Goal: Task Accomplishment & Management: Complete application form

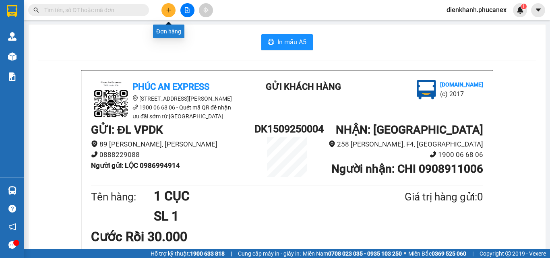
click at [172, 6] on button at bounding box center [168, 10] width 14 height 14
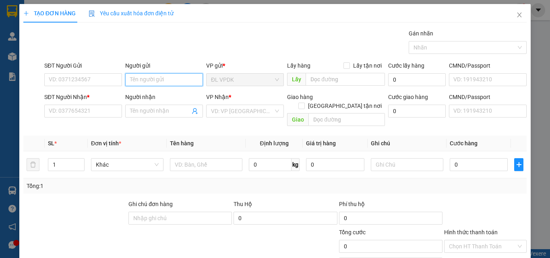
click at [143, 84] on input "Người gửi" at bounding box center [164, 79] width 78 height 13
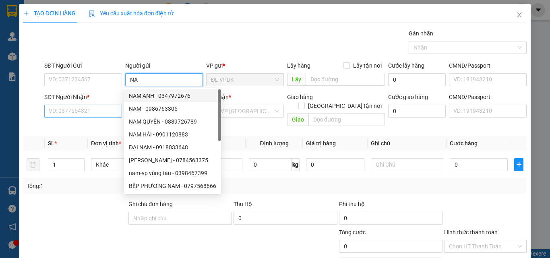
type input "NA"
click at [91, 114] on input "SĐT Người Nhận *" at bounding box center [83, 111] width 78 height 13
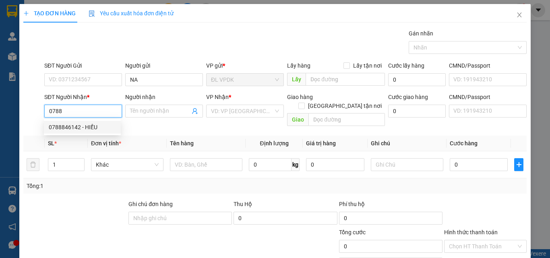
click at [75, 124] on div "0788846142 - HIẾU" at bounding box center [82, 127] width 67 height 9
type input "0788846142"
type input "HIẾU"
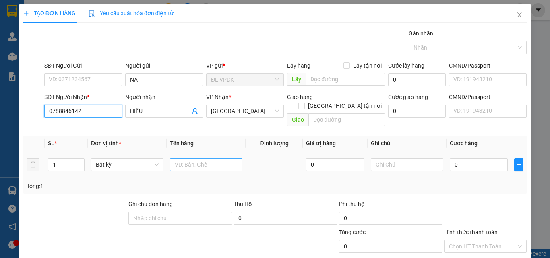
type input "0788846142"
click at [190, 160] on input "text" at bounding box center [206, 164] width 72 height 13
type input "1 BỊ"
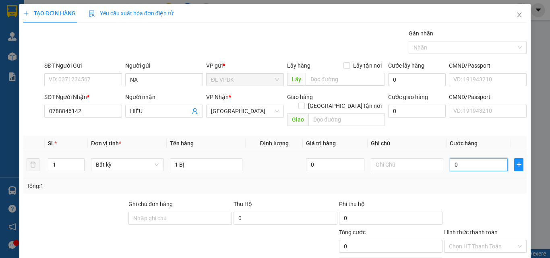
click at [449, 158] on input "0" at bounding box center [478, 164] width 58 height 13
type input "4"
type input "40"
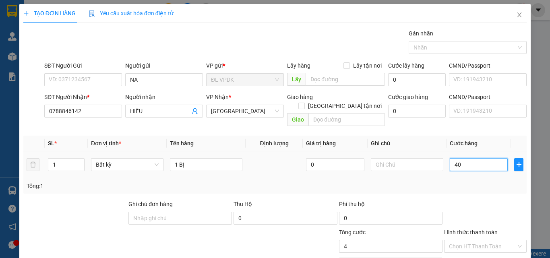
type input "40"
type input "40.000"
click at [461, 229] on label "Hình thức thanh toán" at bounding box center [471, 232] width 54 height 6
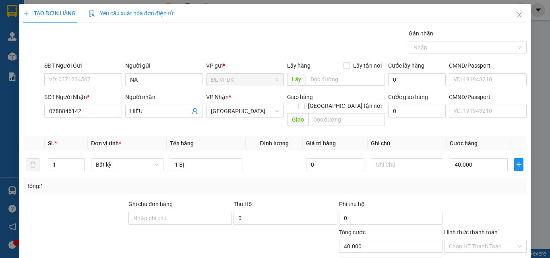
click at [461, 240] on input "Hình thức thanh toán" at bounding box center [482, 246] width 67 height 12
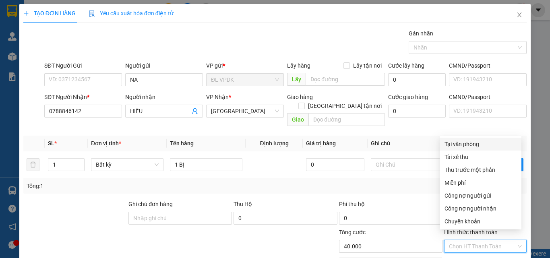
click at [455, 144] on div "Tại văn phòng" at bounding box center [480, 144] width 72 height 9
type input "0"
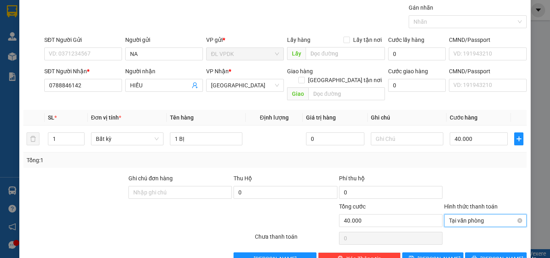
scroll to position [40, 0]
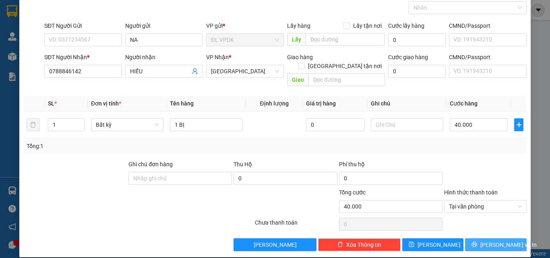
click at [484, 240] on span "[PERSON_NAME] và In" at bounding box center [508, 244] width 56 height 9
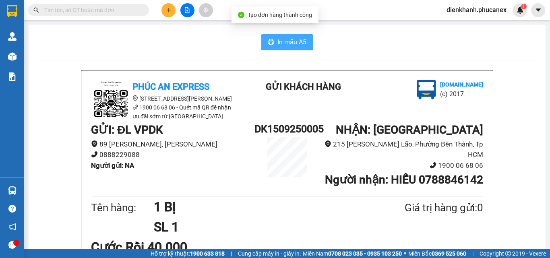
click at [283, 43] on span "In mẫu A5" at bounding box center [291, 42] width 29 height 10
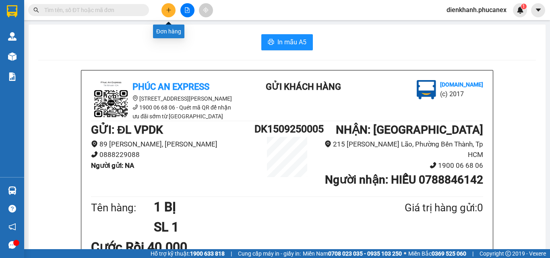
click at [165, 10] on button at bounding box center [168, 10] width 14 height 14
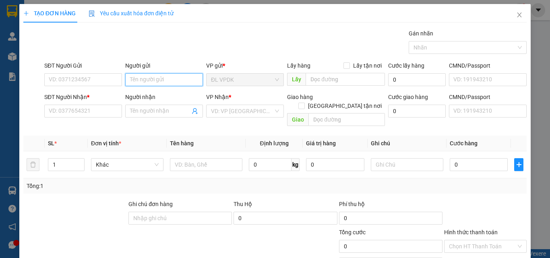
click at [138, 82] on input "Người gửi" at bounding box center [164, 79] width 78 height 13
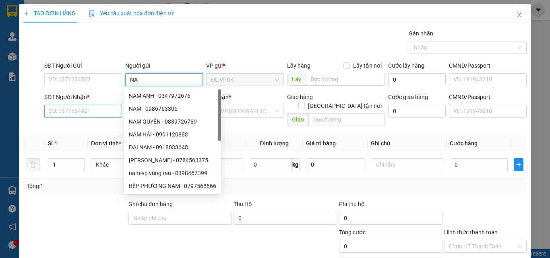
type input "NA"
click at [66, 109] on input "SĐT Người Nhận *" at bounding box center [83, 111] width 78 height 13
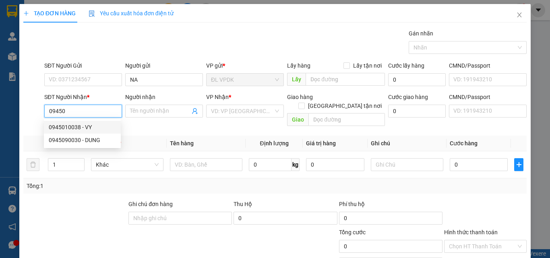
click at [65, 125] on div "0945010038 - VY" at bounding box center [82, 127] width 67 height 9
type input "0945010038"
type input "VY"
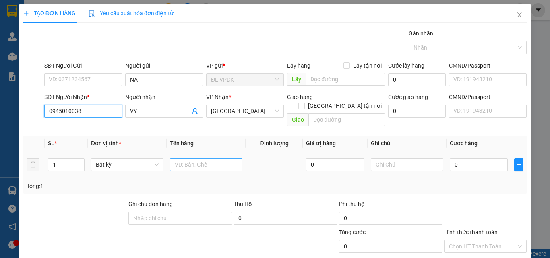
type input "0945010038"
click at [177, 158] on input "text" at bounding box center [206, 164] width 72 height 13
type input "1TX"
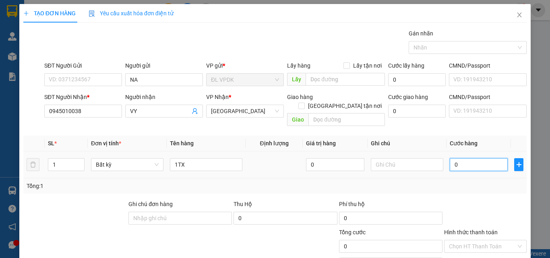
click at [449, 158] on input "0" at bounding box center [478, 164] width 58 height 13
type input "1"
type input "109"
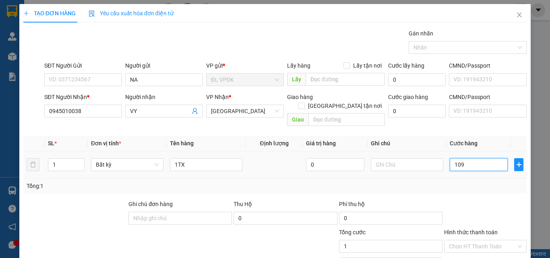
type input "109"
type input "1.090"
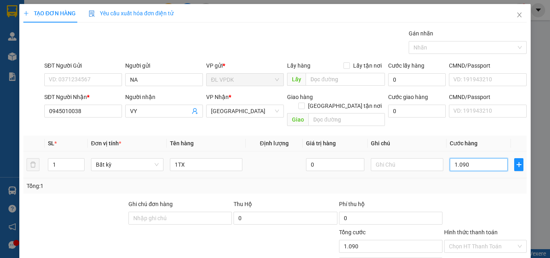
type input "109"
type input "10"
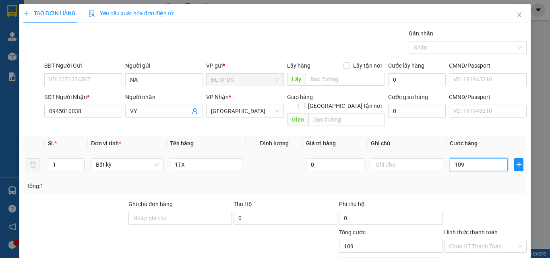
type input "10"
type input "100"
type input "100.000"
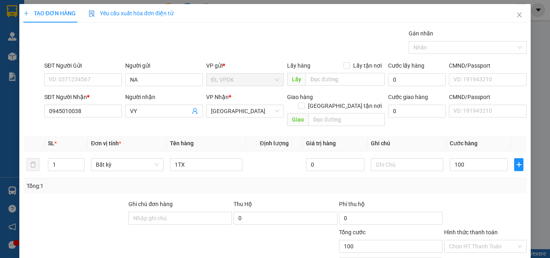
type input "100.000"
click at [457, 229] on label "Hình thức thanh toán" at bounding box center [471, 232] width 54 height 6
click at [457, 240] on input "Hình thức thanh toán" at bounding box center [482, 246] width 67 height 12
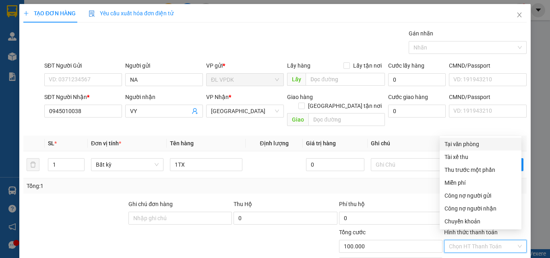
click at [458, 144] on div "Tại văn phòng" at bounding box center [480, 144] width 72 height 9
type input "0"
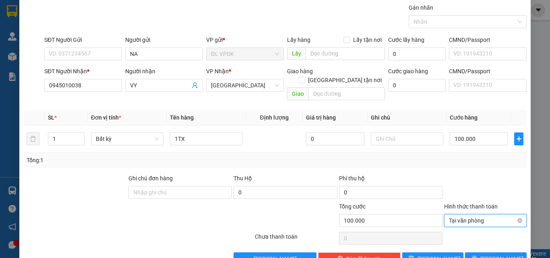
scroll to position [40, 0]
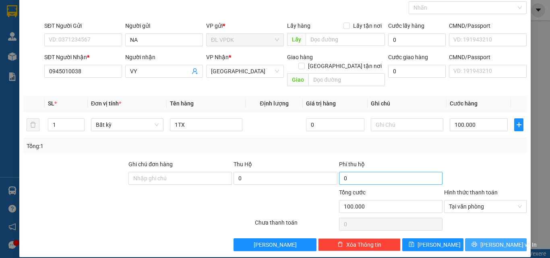
drag, startPoint x: 494, startPoint y: 237, endPoint x: 390, endPoint y: 166, distance: 125.7
click at [488, 240] on span "[PERSON_NAME] và In" at bounding box center [508, 244] width 56 height 9
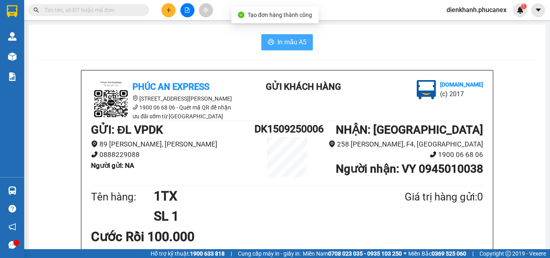
click at [285, 47] on span "In mẫu A5" at bounding box center [291, 42] width 29 height 10
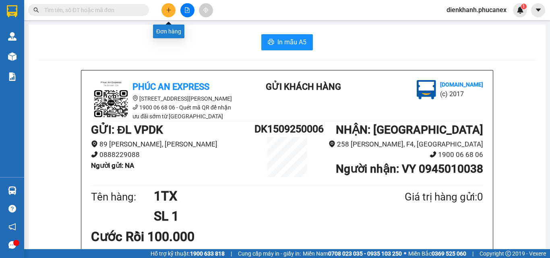
click at [165, 6] on button at bounding box center [168, 10] width 14 height 14
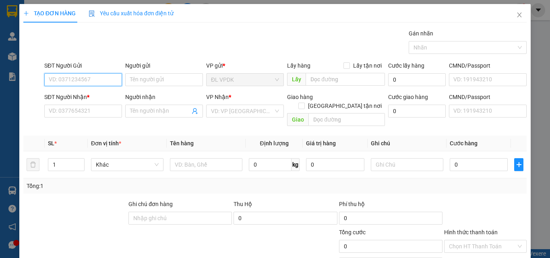
click at [106, 81] on input "SĐT Người Gửi" at bounding box center [83, 79] width 78 height 13
click at [74, 96] on div "0935451959 - HÙNG" at bounding box center [82, 95] width 67 height 9
type input "0935451959"
type input "HÙNG"
type input "0905212338"
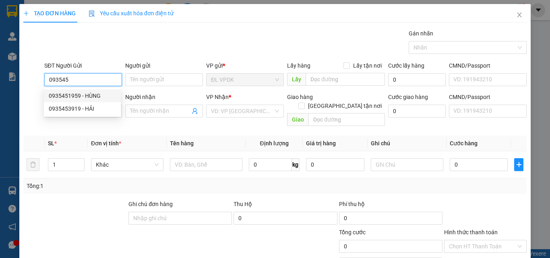
type input "VŨ"
type input "280/29/27 BÙI HỮU NGHĨA P2-Q BÌNH THẠNH"
type input "70.000"
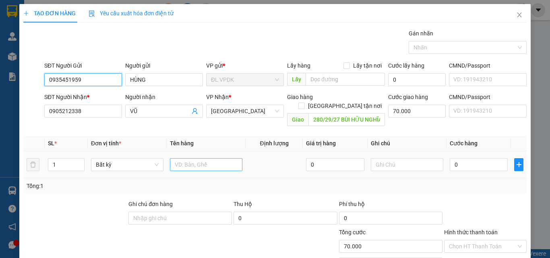
type input "0935451959"
click at [177, 158] on input "text" at bounding box center [206, 164] width 72 height 13
type input "1TX"
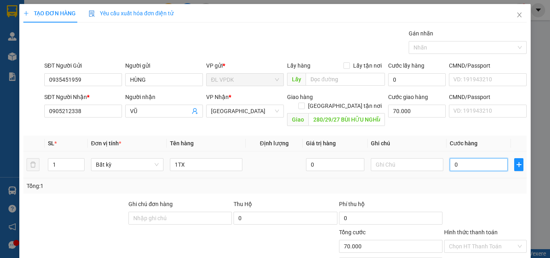
click at [449, 159] on input "0" at bounding box center [478, 164] width 58 height 13
type input "4"
type input "70.004"
type input "40"
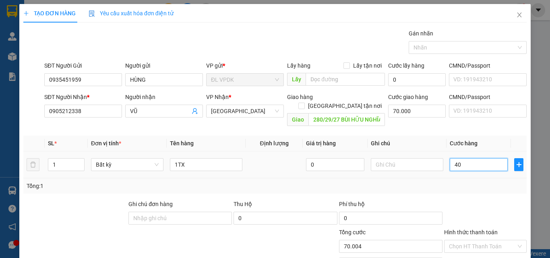
type input "70.040"
type input "40.000"
type input "110.000"
click at [472, 229] on label "Hình thức thanh toán" at bounding box center [471, 232] width 54 height 6
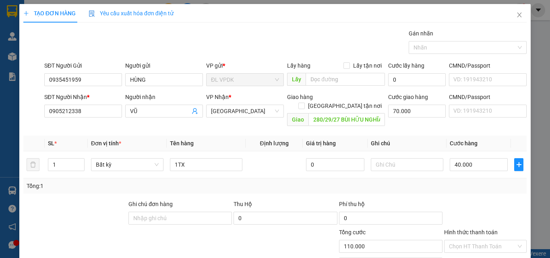
click at [472, 240] on input "Hình thức thanh toán" at bounding box center [482, 246] width 67 height 12
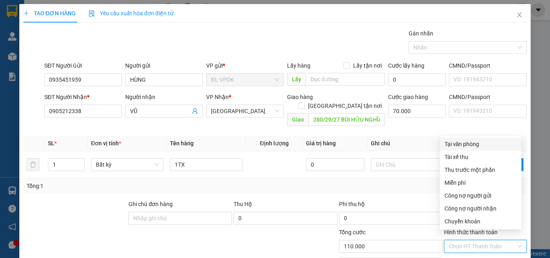
click at [460, 145] on div "Tại văn phòng" at bounding box center [480, 144] width 72 height 9
type input "0"
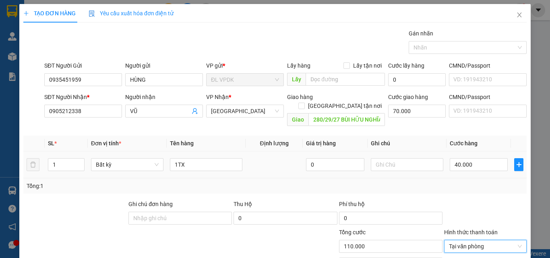
scroll to position [40, 0]
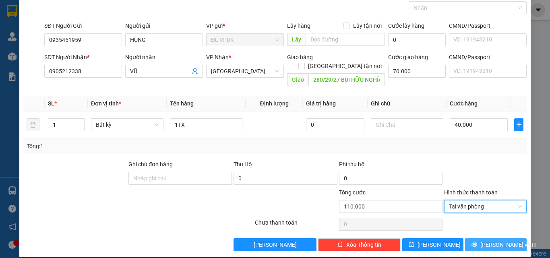
click at [486, 240] on span "[PERSON_NAME] và In" at bounding box center [508, 244] width 56 height 9
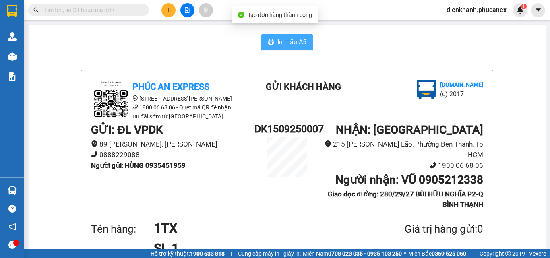
click at [293, 43] on span "In mẫu A5" at bounding box center [291, 42] width 29 height 10
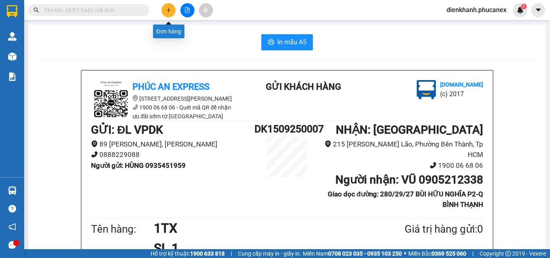
click at [165, 11] on button at bounding box center [168, 10] width 14 height 14
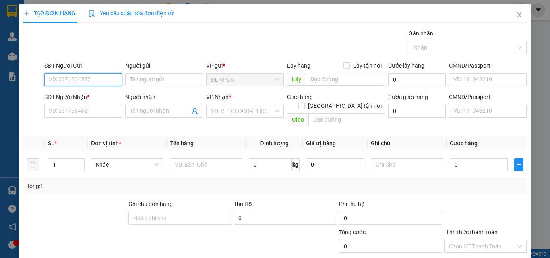
click at [113, 84] on input "SĐT Người Gửi" at bounding box center [83, 79] width 78 height 13
click at [70, 93] on div "0705682345 - HUY" at bounding box center [82, 95] width 67 height 9
type input "0705682345"
type input "HUY"
type input "0932740783"
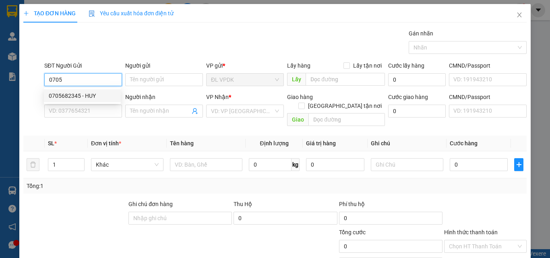
type input "MA ĐAM"
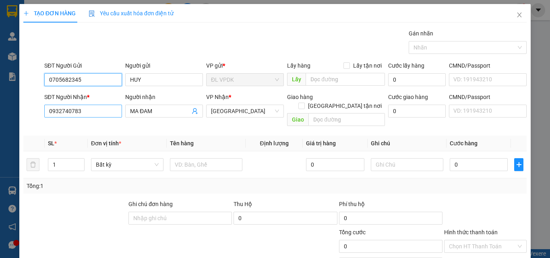
type input "0705682345"
click at [89, 112] on input "0932740783" at bounding box center [83, 111] width 78 height 13
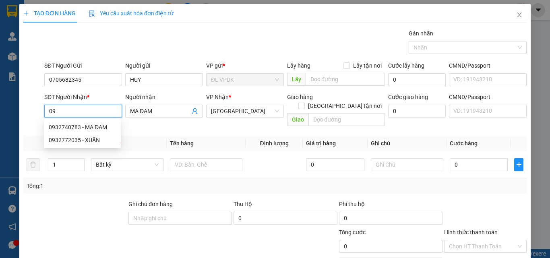
type input "0"
click at [74, 126] on div "0909428679 - PHƯƠNG" at bounding box center [82, 127] width 67 height 9
type input "0909428679"
type input "PHƯƠNG"
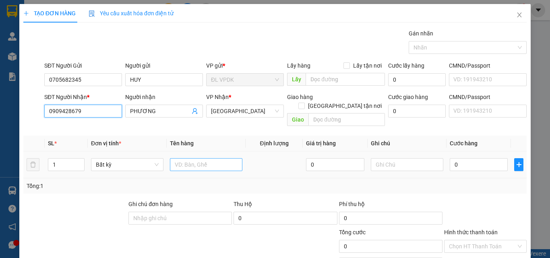
type input "0909428679"
click at [183, 158] on input "text" at bounding box center [206, 164] width 72 height 13
type input "1TX"
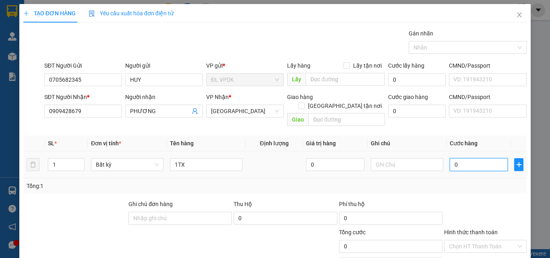
click at [449, 158] on input "0" at bounding box center [478, 164] width 58 height 13
type input "5"
type input "50"
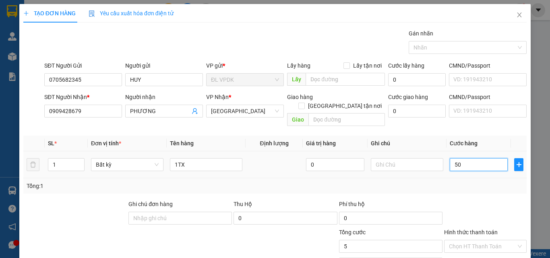
type input "50"
type input "50.000"
click at [466, 229] on label "Hình thức thanh toán" at bounding box center [471, 232] width 54 height 6
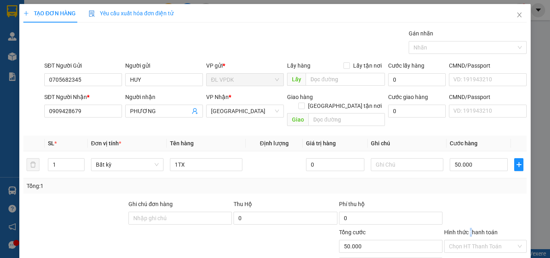
click at [466, 240] on input "Hình thức thanh toán" at bounding box center [482, 246] width 67 height 12
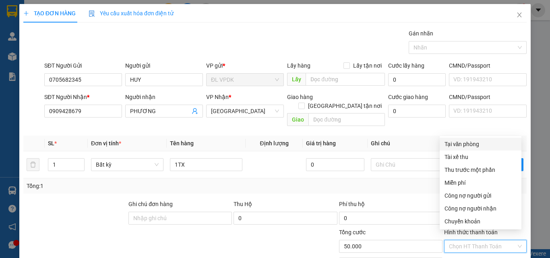
click at [455, 142] on div "Tại văn phòng" at bounding box center [480, 144] width 72 height 9
type input "0"
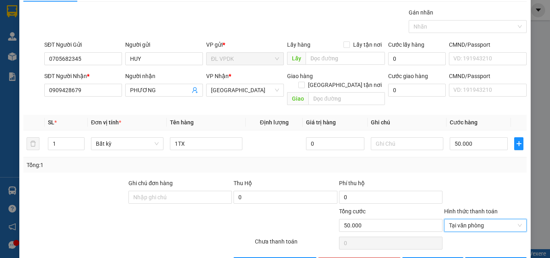
scroll to position [40, 0]
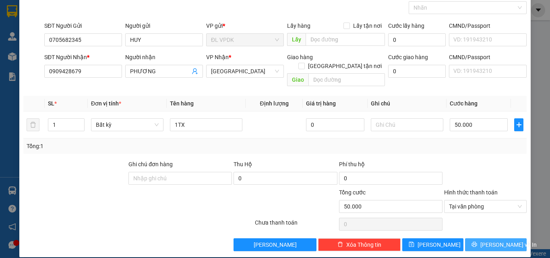
click at [484, 240] on span "[PERSON_NAME] và In" at bounding box center [508, 244] width 56 height 9
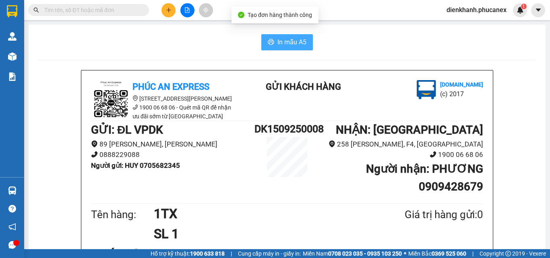
click at [289, 39] on span "In mẫu A5" at bounding box center [291, 42] width 29 height 10
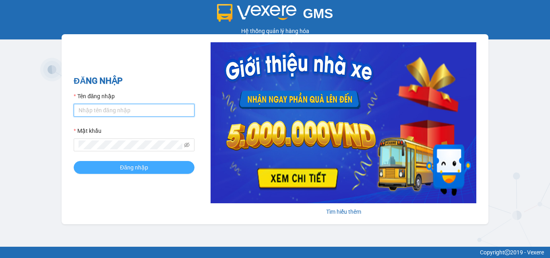
type input "dienkhanh.phucanex"
click at [144, 170] on span "Đăng nhập" at bounding box center [134, 167] width 28 height 9
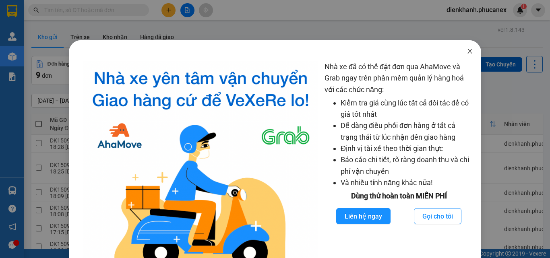
click at [468, 50] on icon "close" at bounding box center [470, 51] width 4 height 5
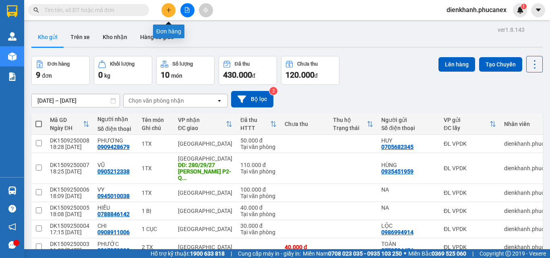
click at [169, 10] on icon "plus" at bounding box center [168, 10] width 0 height 4
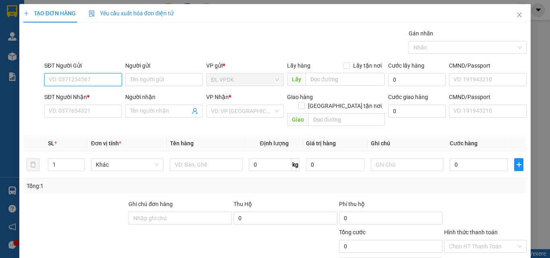
click at [101, 81] on input "SĐT Người Gửi" at bounding box center [83, 79] width 78 height 13
click at [60, 93] on div "0705682345 - HUY" at bounding box center [82, 95] width 67 height 9
type input "0705682345"
type input "HUY"
type input "0909428679"
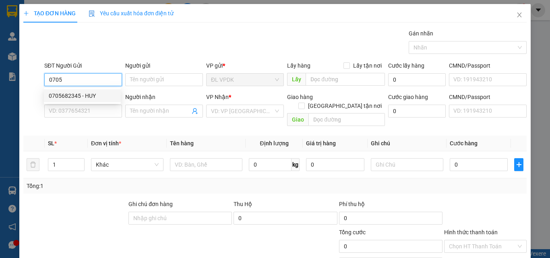
type input "PHƯƠNG"
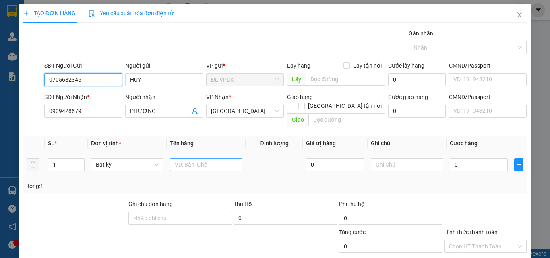
type input "0705682345"
click at [183, 158] on input "text" at bounding box center [206, 164] width 72 height 13
type input "1TX"
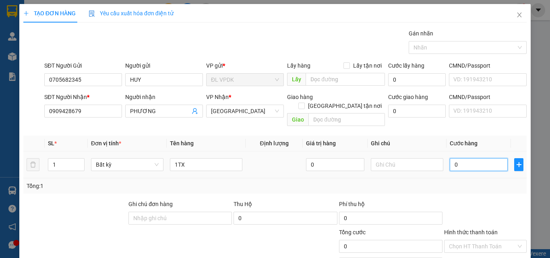
click at [449, 158] on input "0" at bounding box center [478, 164] width 58 height 13
type input "4"
type input "40"
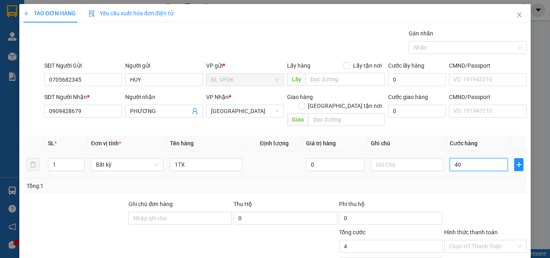
type input "40"
type input "40.000"
click at [471, 229] on label "Hình thức thanh toán" at bounding box center [471, 232] width 54 height 6
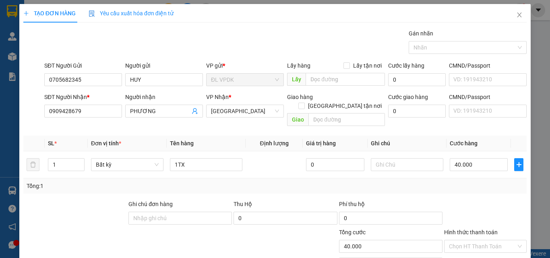
click at [471, 240] on input "Hình thức thanh toán" at bounding box center [482, 246] width 67 height 12
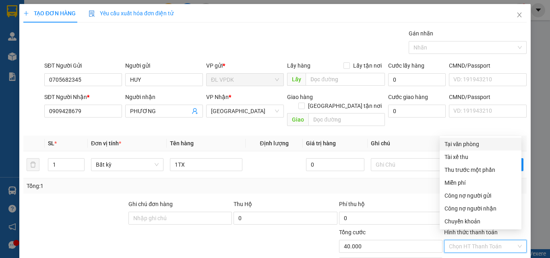
click at [467, 146] on div "Tại văn phòng" at bounding box center [480, 144] width 72 height 9
type input "0"
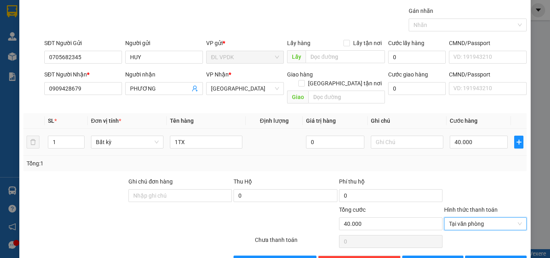
scroll to position [40, 0]
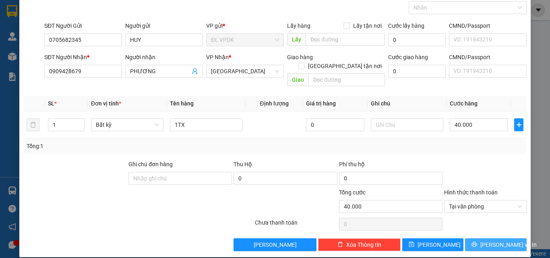
click at [492, 240] on span "[PERSON_NAME] và In" at bounding box center [508, 244] width 56 height 9
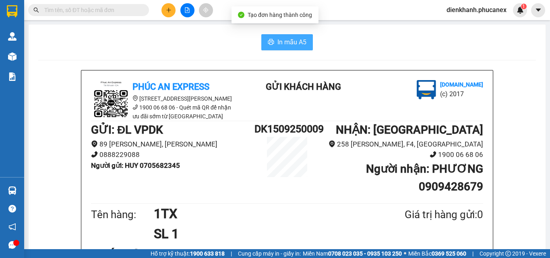
click at [296, 41] on span "In mẫu A5" at bounding box center [291, 42] width 29 height 10
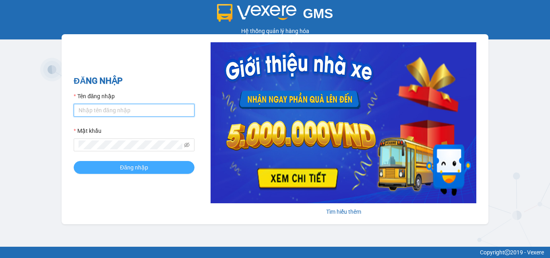
type input "dienkhanh.phucanex"
click at [169, 165] on button "Đăng nhập" at bounding box center [134, 167] width 121 height 13
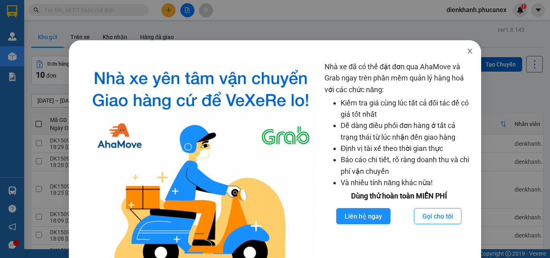
click at [464, 47] on span "Close" at bounding box center [469, 51] width 23 height 23
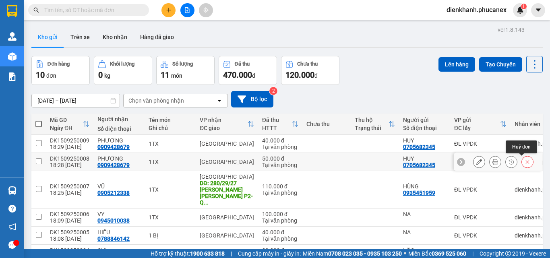
click at [521, 163] on button at bounding box center [526, 162] width 11 height 14
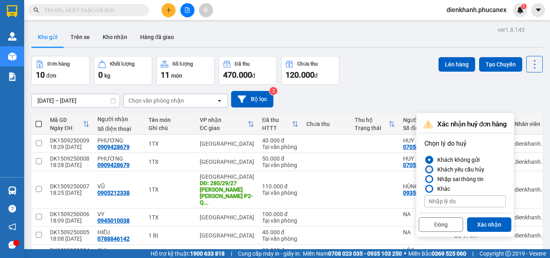
click at [431, 169] on div at bounding box center [429, 170] width 6 height 6
click at [424, 169] on input "Khách yêu cầu hủy" at bounding box center [424, 169] width 0 height 0
click at [493, 221] on button "Xác nhận" at bounding box center [489, 224] width 44 height 14
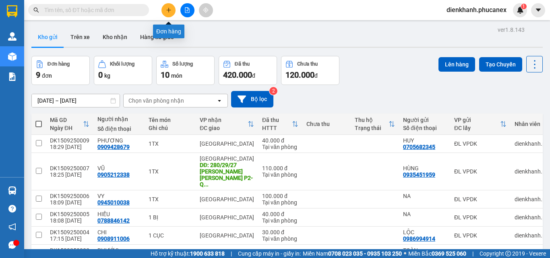
click at [169, 14] on button at bounding box center [168, 10] width 14 height 14
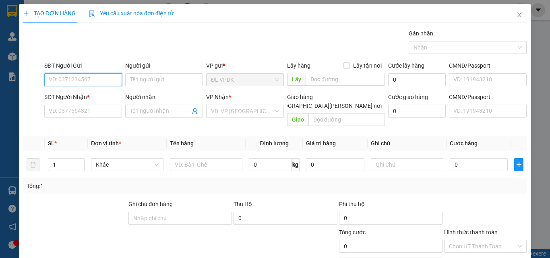
click at [103, 82] on input "SĐT Người Gửi" at bounding box center [83, 79] width 78 height 13
click at [75, 93] on div "0901931376 - HIẾU" at bounding box center [82, 95] width 67 height 9
type input "0901931376"
type input "HIẾU"
type input "0394875919"
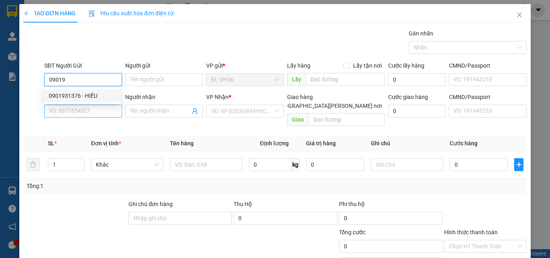
type input "TRANG"
type input "0901931376"
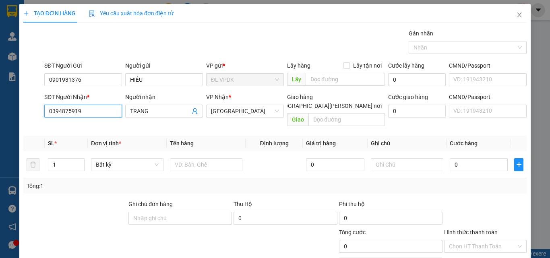
click at [97, 111] on input "0394875919" at bounding box center [83, 111] width 78 height 13
type input "0"
click at [62, 129] on div "0937963395 - YÊN" at bounding box center [82, 127] width 67 height 9
type input "0937963395"
type input "YÊN"
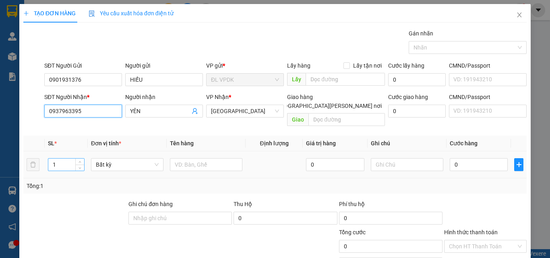
type input "0937963395"
click at [64, 159] on input "1" at bounding box center [66, 165] width 36 height 12
type input "2"
click at [183, 158] on input "text" at bounding box center [206, 164] width 72 height 13
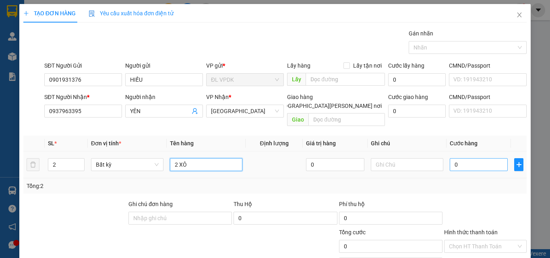
type input "2 XÔ"
click at [451, 158] on input "0" at bounding box center [478, 164] width 58 height 13
type input "6"
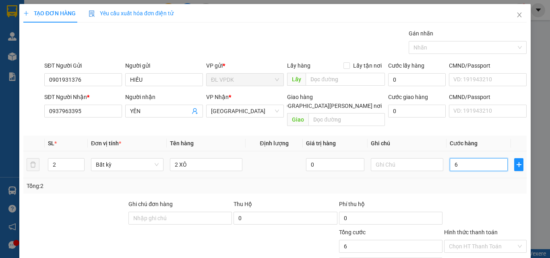
type input "60"
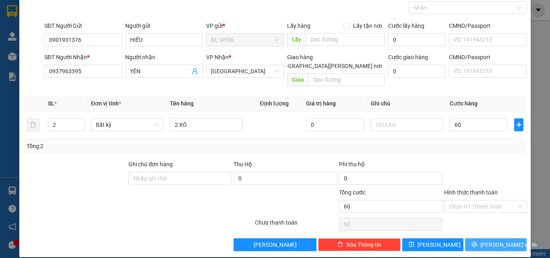
click at [486, 240] on span "[PERSON_NAME] và In" at bounding box center [508, 244] width 56 height 9
type input "60.000"
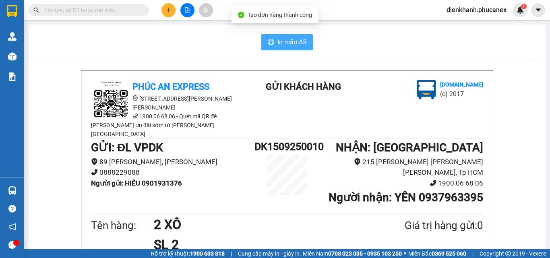
click at [287, 40] on span "In mẫu A5" at bounding box center [291, 42] width 29 height 10
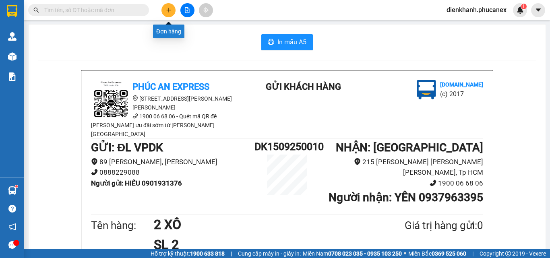
click at [167, 6] on button at bounding box center [168, 10] width 14 height 14
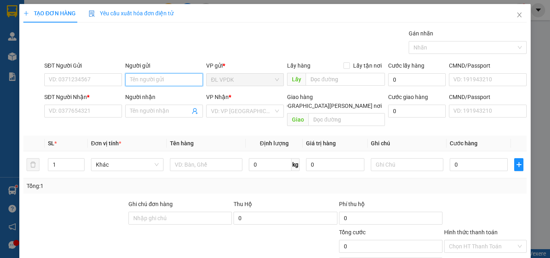
click at [134, 79] on input "Người gửi" at bounding box center [164, 79] width 78 height 13
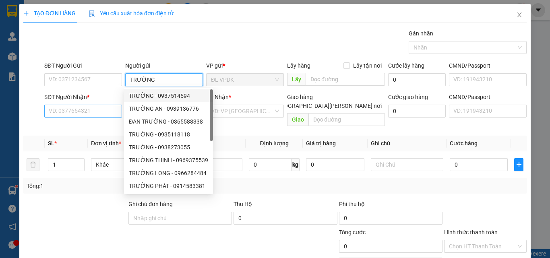
type input "TRƯỜNG"
click at [65, 110] on input "SĐT Người Nhận *" at bounding box center [83, 111] width 78 height 13
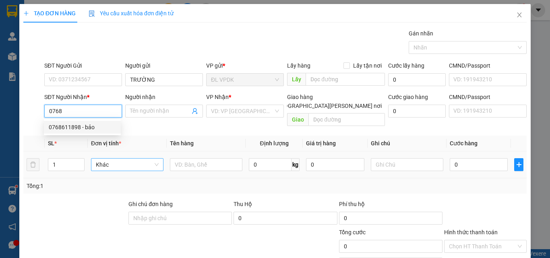
drag, startPoint x: 60, startPoint y: 124, endPoint x: 118, endPoint y: 149, distance: 63.2
click at [62, 126] on div "0768611898 - bảo" at bounding box center [82, 127] width 67 height 9
type input "0768611898"
type input "bảo"
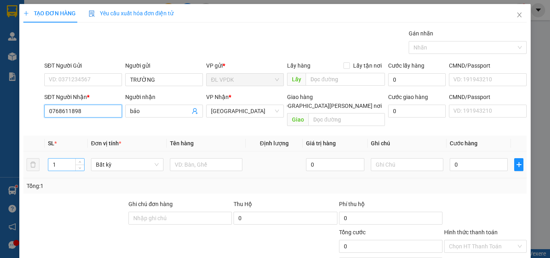
type input "0768611898"
click at [69, 159] on input "1" at bounding box center [66, 165] width 36 height 12
type input "4"
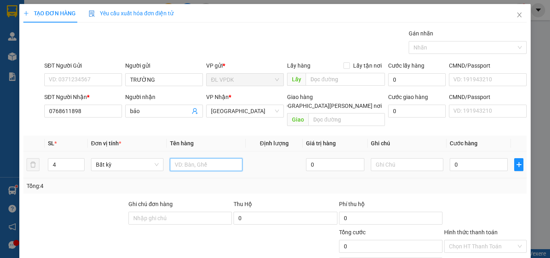
click at [171, 158] on input "text" at bounding box center [206, 164] width 72 height 13
type input "4TG"
click at [449, 159] on input "0" at bounding box center [478, 164] width 58 height 13
type input "1"
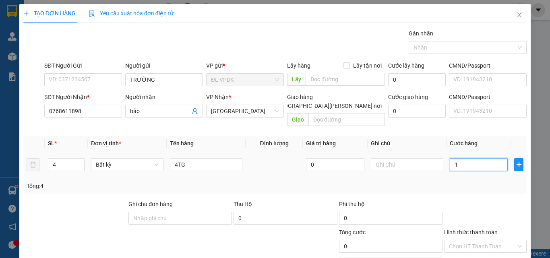
type input "1"
type input "12"
type input "120"
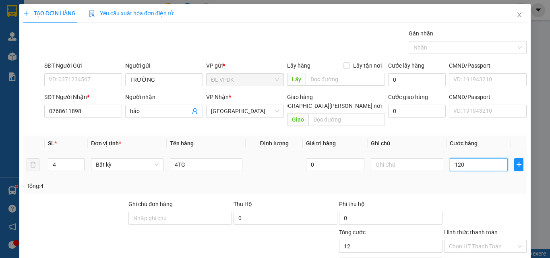
type input "120"
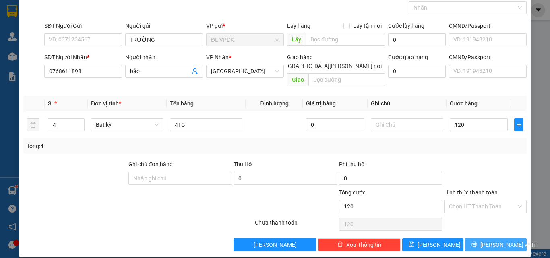
type input "120.000"
click at [488, 240] on span "[PERSON_NAME] và In" at bounding box center [508, 244] width 56 height 9
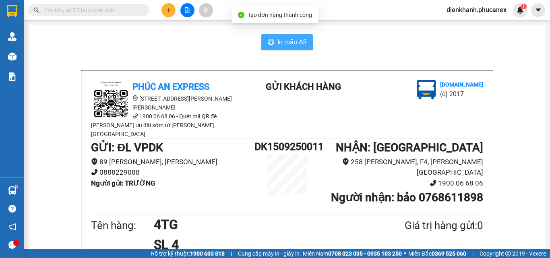
drag, startPoint x: 285, startPoint y: 39, endPoint x: 340, endPoint y: 107, distance: 87.0
click at [289, 44] on span "In mẫu A5" at bounding box center [291, 42] width 29 height 10
